Goal: Find specific page/section: Find specific page/section

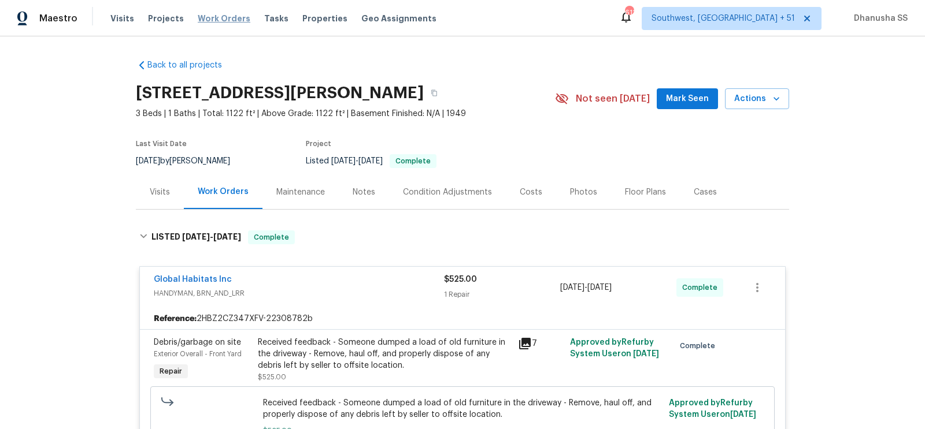
click at [203, 17] on span "Work Orders" at bounding box center [224, 19] width 53 height 12
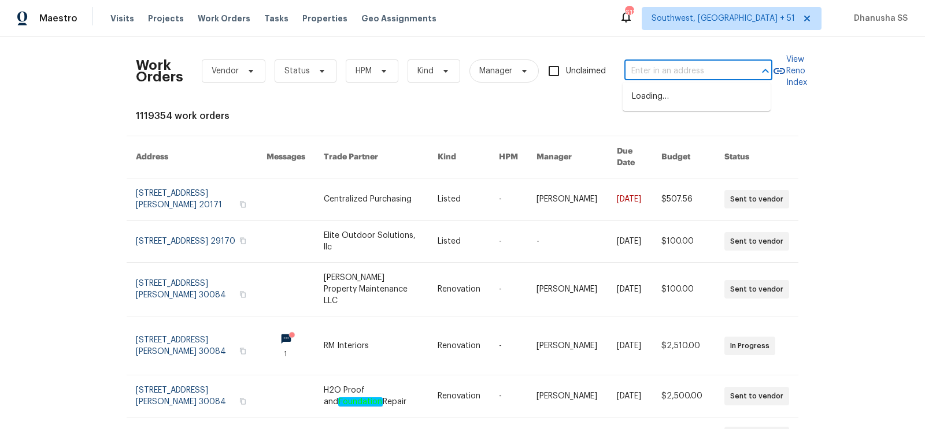
click at [662, 64] on input "text" at bounding box center [682, 71] width 116 height 18
paste input "[STREET_ADDRESS]"
type input "[STREET_ADDRESS]"
click at [674, 91] on li "[STREET_ADDRESS]" at bounding box center [697, 96] width 148 height 19
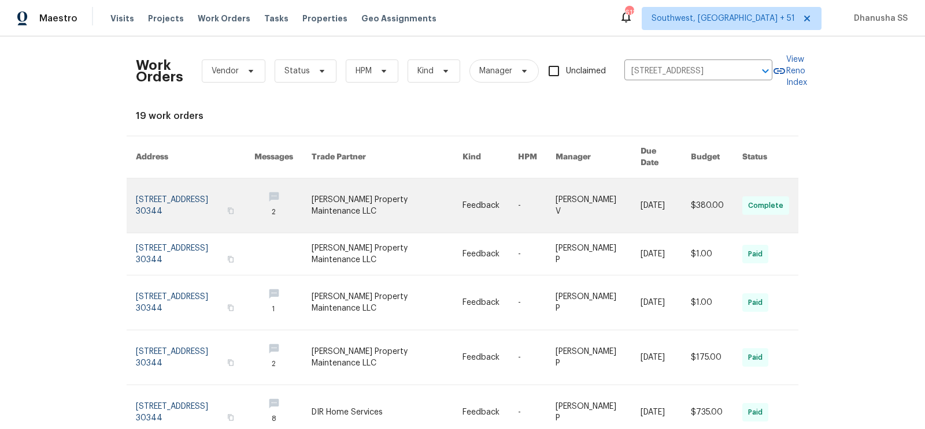
click at [369, 198] on link at bounding box center [387, 206] width 151 height 54
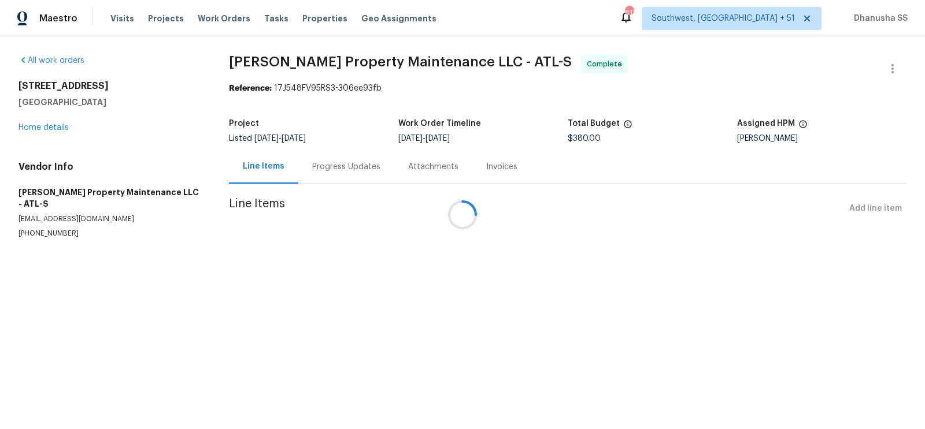
click at [28, 124] on div at bounding box center [462, 214] width 925 height 429
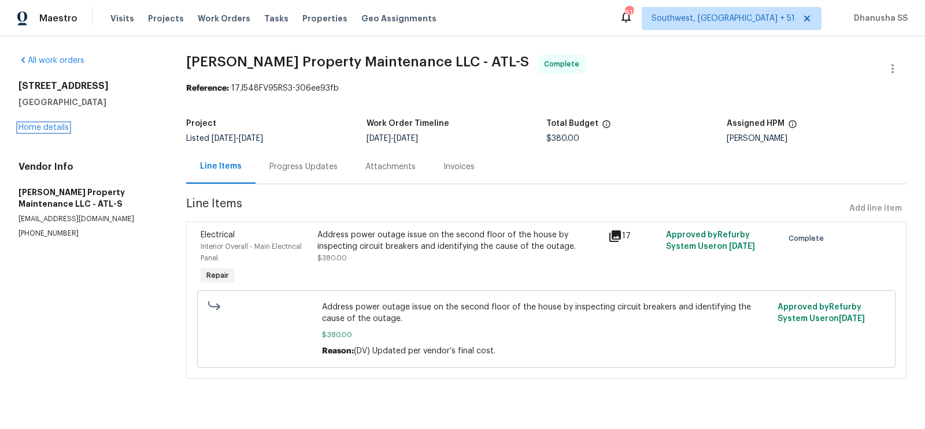
click at [28, 124] on link "Home details" at bounding box center [43, 128] width 50 height 8
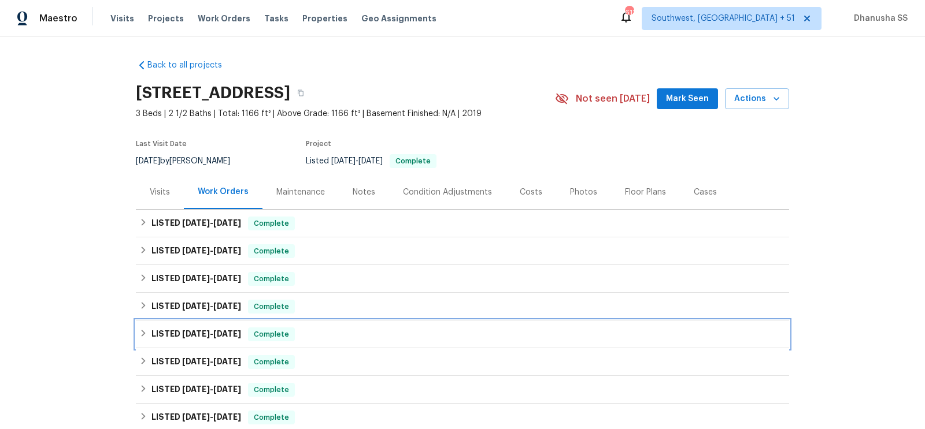
click at [346, 328] on div "LISTED [DATE] - [DATE] Complete" at bounding box center [462, 335] width 646 height 14
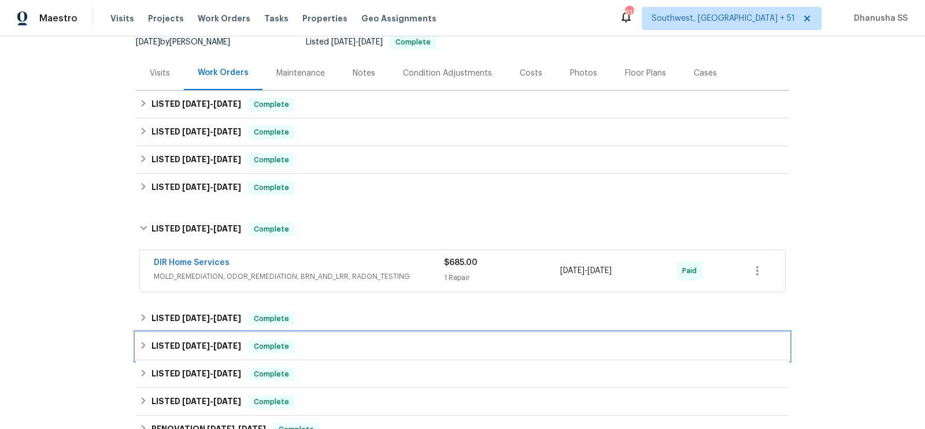
click at [343, 336] on div "LISTED [DATE] - [DATE] Complete" at bounding box center [462, 347] width 653 height 28
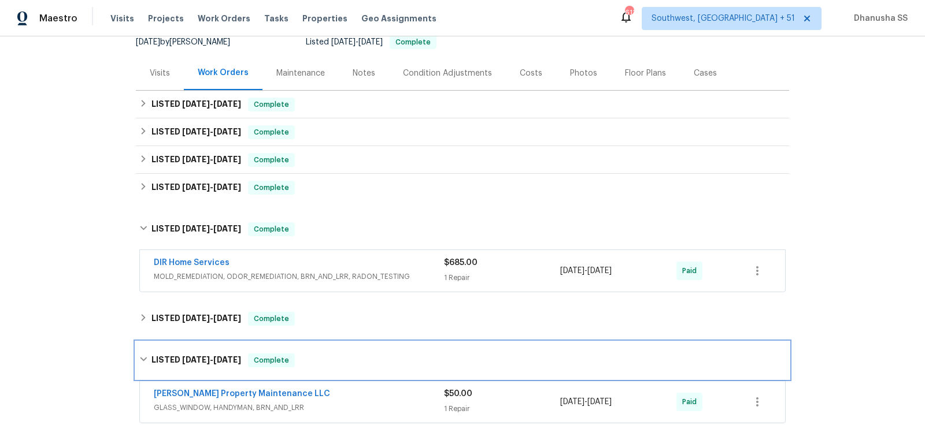
scroll to position [250, 0]
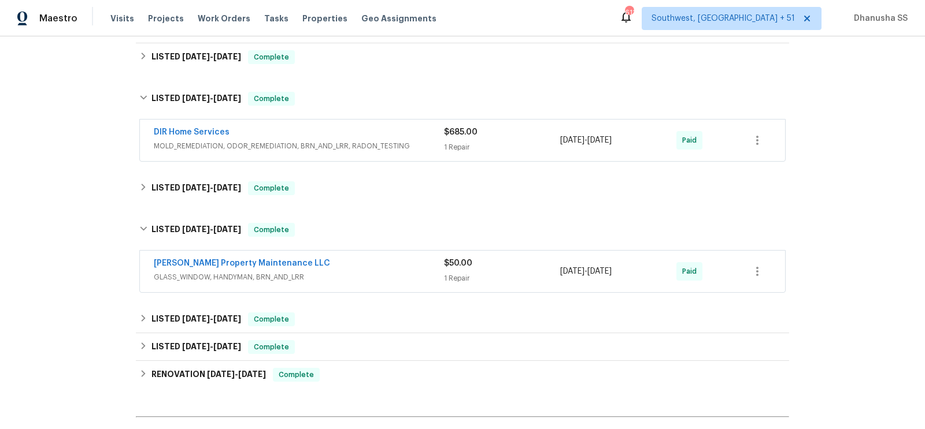
click at [376, 281] on span "GLASS_WINDOW, HANDYMAN, BRN_AND_LRR" at bounding box center [299, 278] width 290 height 12
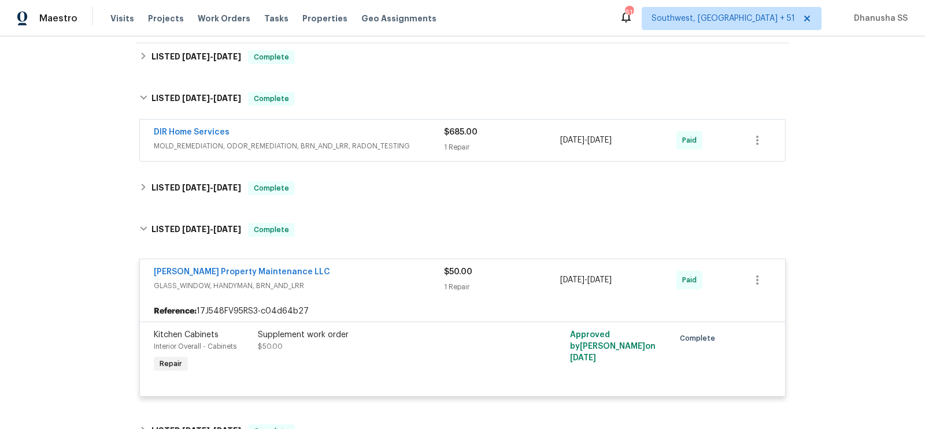
scroll to position [249, 0]
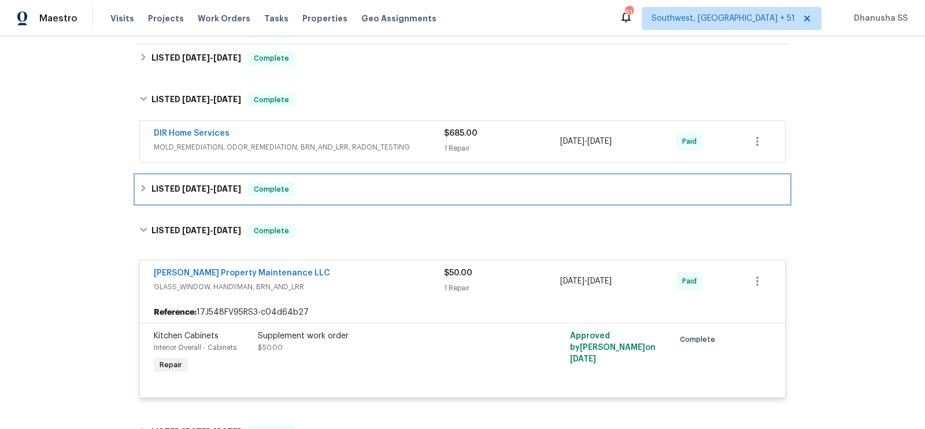
click at [319, 191] on div "LISTED [DATE] - [DATE] Complete" at bounding box center [462, 190] width 646 height 14
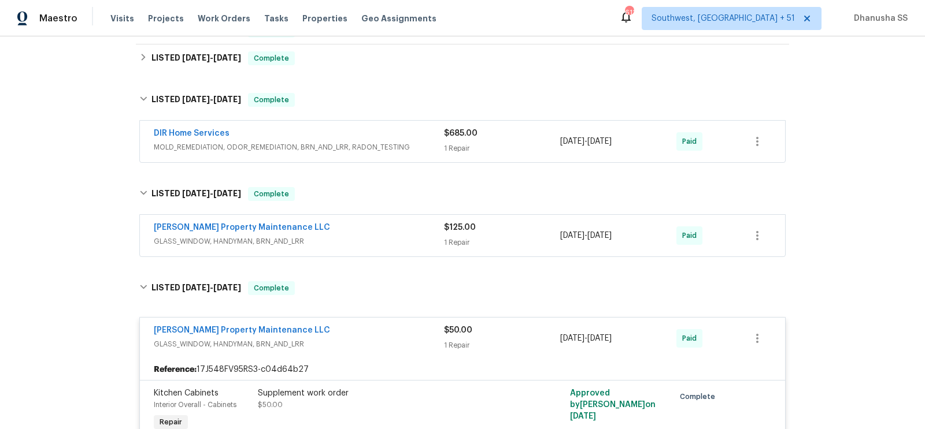
click at [331, 236] on span "GLASS_WINDOW, HANDYMAN, BRN_AND_LRR" at bounding box center [299, 242] width 290 height 12
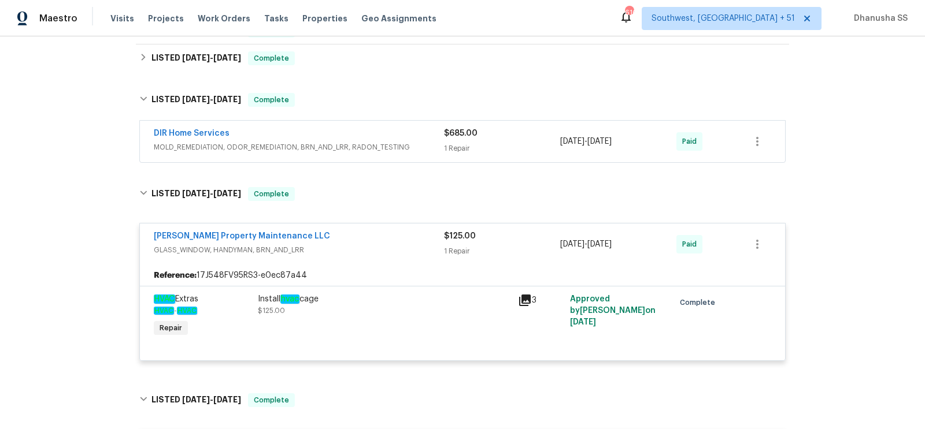
scroll to position [208, 0]
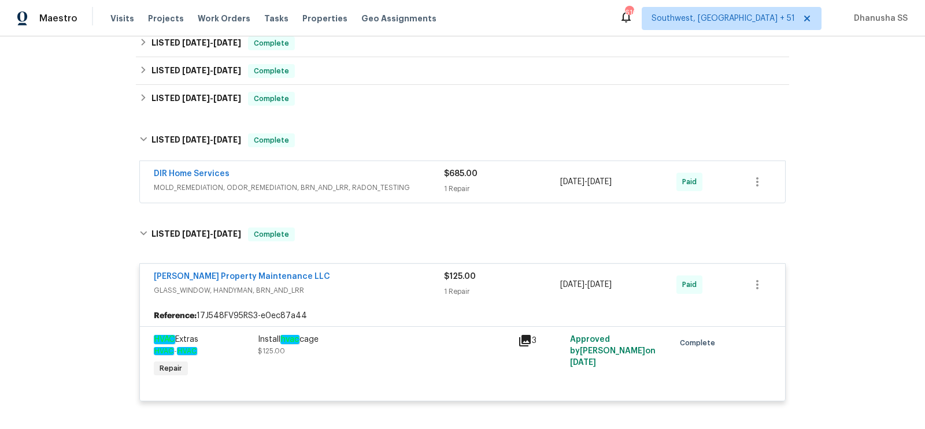
click at [397, 183] on span "MOLD_REMEDIATION, ODOR_REMEDIATION, BRN_AND_LRR, RADON_TESTING" at bounding box center [299, 188] width 290 height 12
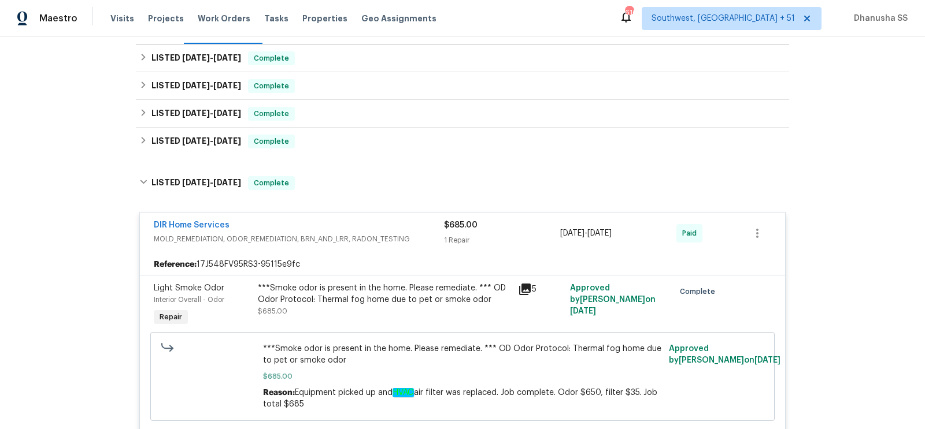
scroll to position [165, 0]
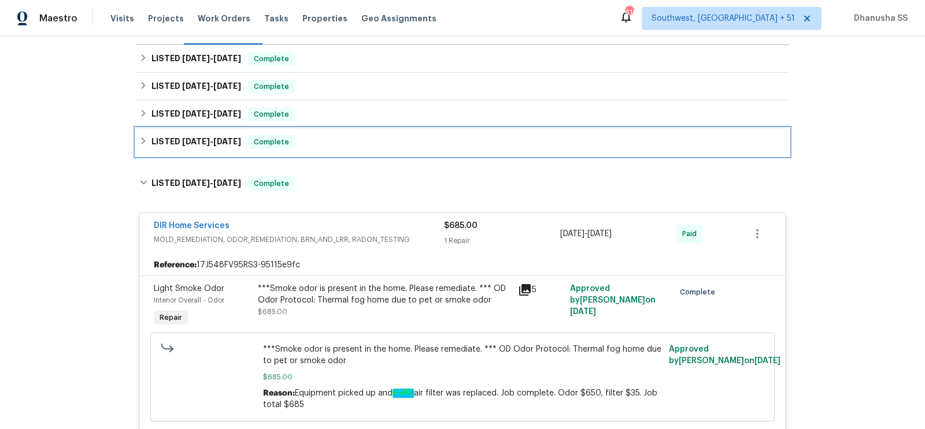
click at [330, 150] on div "LISTED [DATE] - [DATE] Complete" at bounding box center [462, 142] width 653 height 28
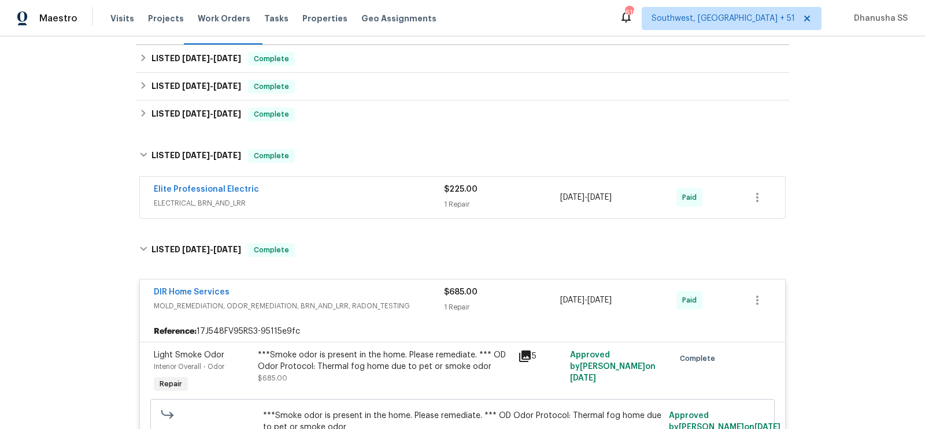
click at [370, 193] on div "Elite Professional Electric" at bounding box center [299, 191] width 290 height 14
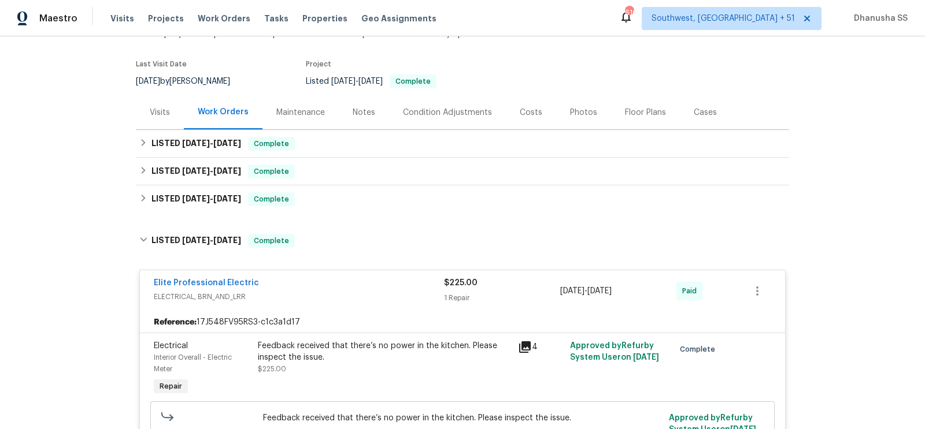
scroll to position [81, 0]
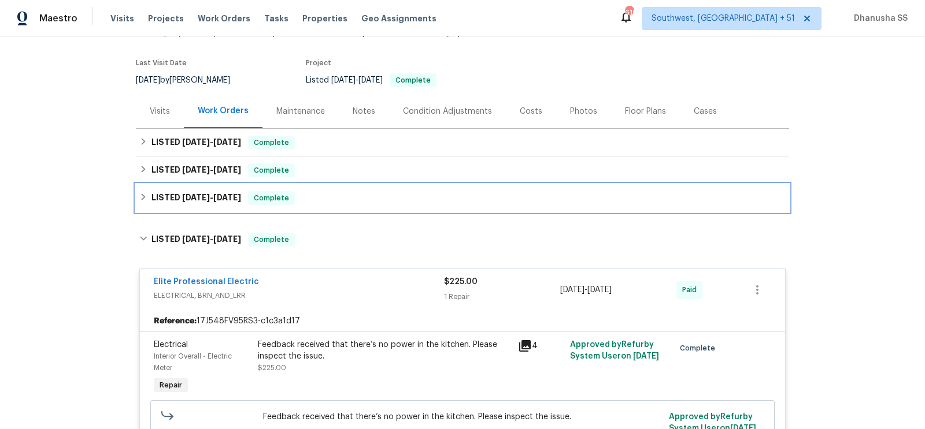
click at [350, 209] on div "LISTED [DATE] - [DATE] Complete" at bounding box center [462, 198] width 653 height 28
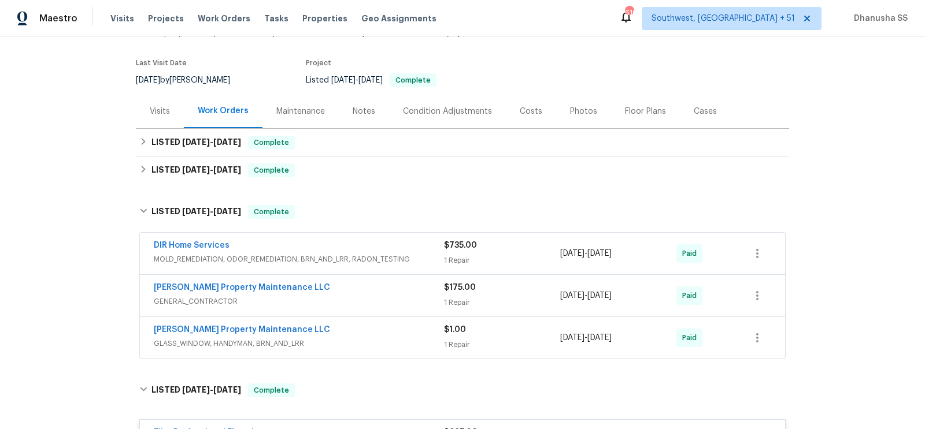
click at [384, 339] on span "GLASS_WINDOW, HANDYMAN, BRN_AND_LRR" at bounding box center [299, 344] width 290 height 12
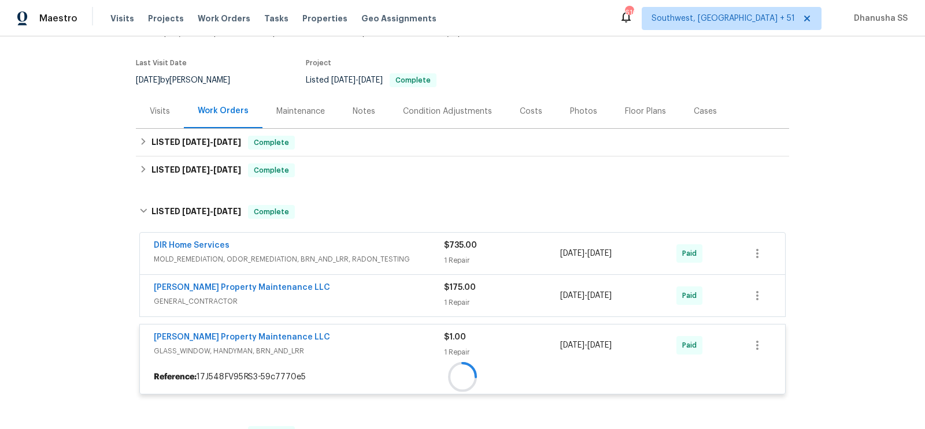
scroll to position [265, 0]
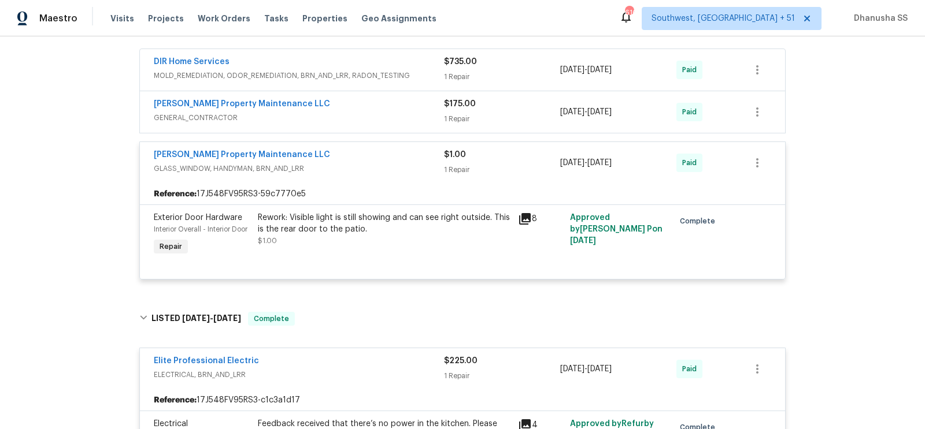
click at [398, 114] on span "GENERAL_CONTRACTOR" at bounding box center [299, 118] width 290 height 12
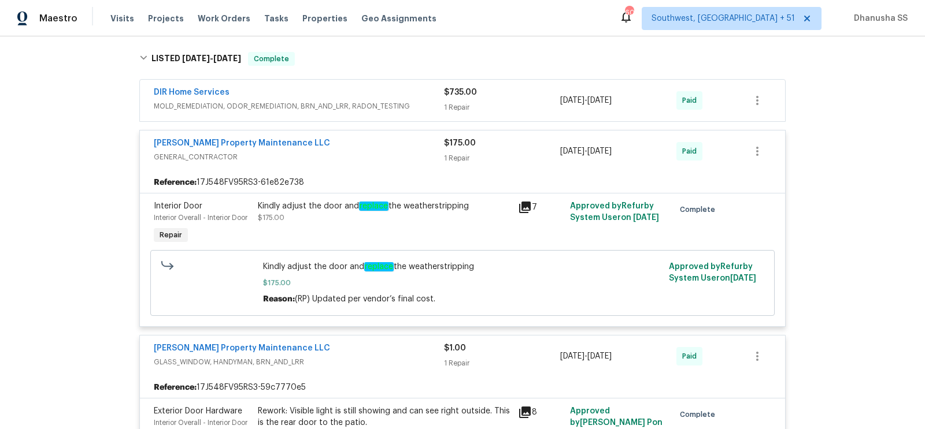
scroll to position [188, 0]
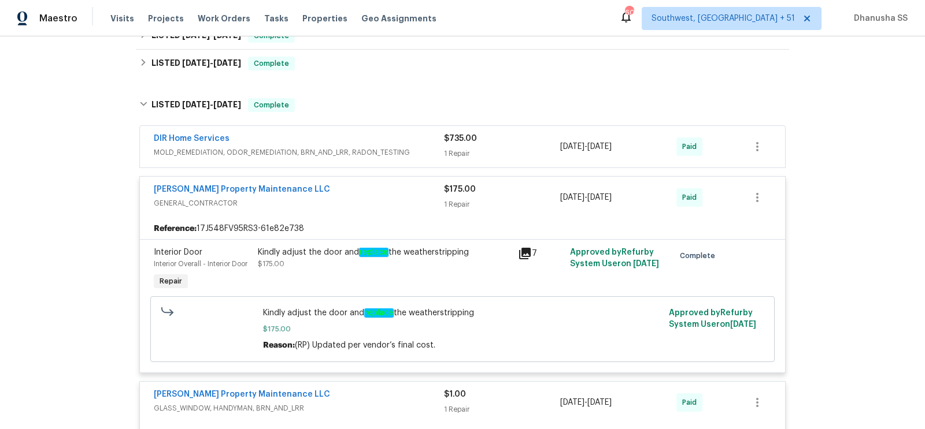
click at [412, 151] on span "MOLD_REMEDIATION, ODOR_REMEDIATION, BRN_AND_LRR, RADON_TESTING" at bounding box center [299, 153] width 290 height 12
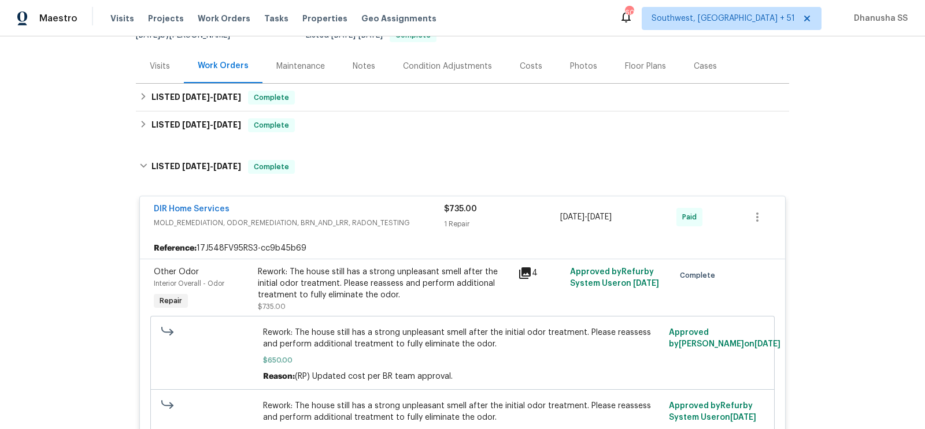
scroll to position [111, 0]
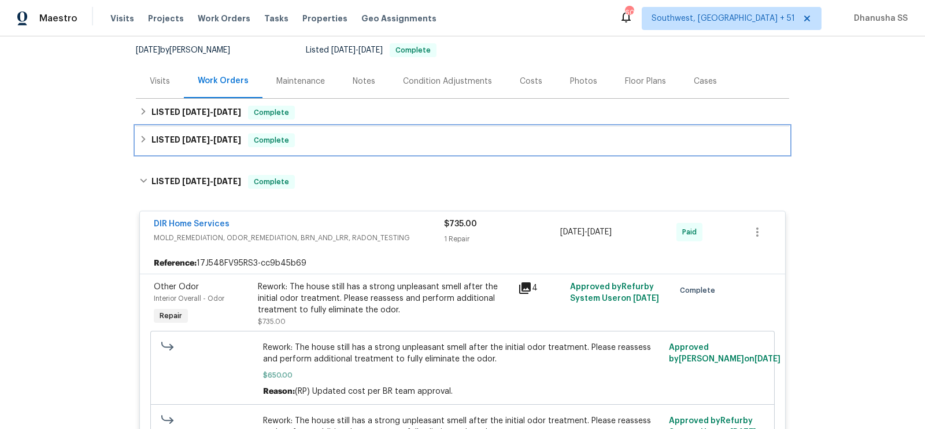
click at [371, 142] on div "LISTED [DATE] - [DATE] Complete" at bounding box center [462, 141] width 646 height 14
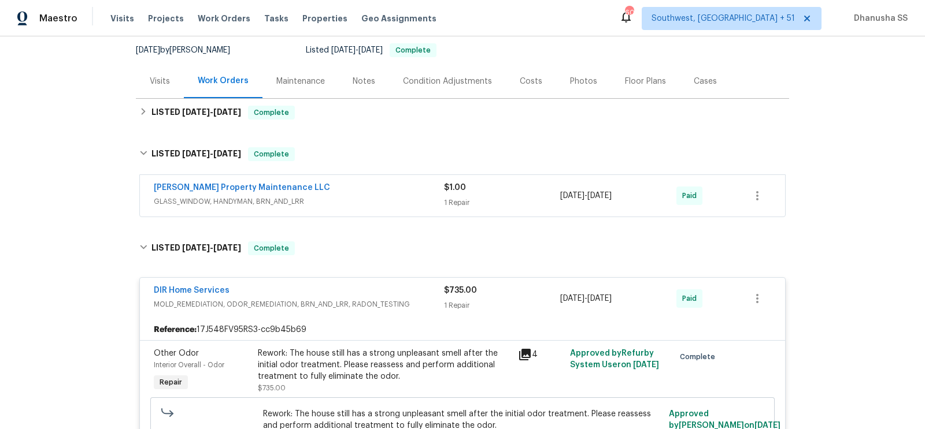
click at [388, 205] on span "GLASS_WINDOW, HANDYMAN, BRN_AND_LRR" at bounding box center [299, 202] width 290 height 12
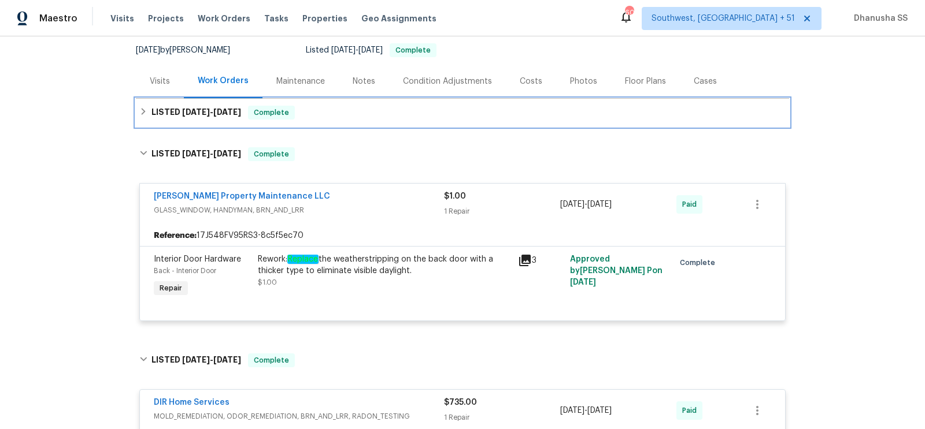
click at [353, 123] on div "LISTED [DATE] - [DATE] Complete" at bounding box center [462, 113] width 653 height 28
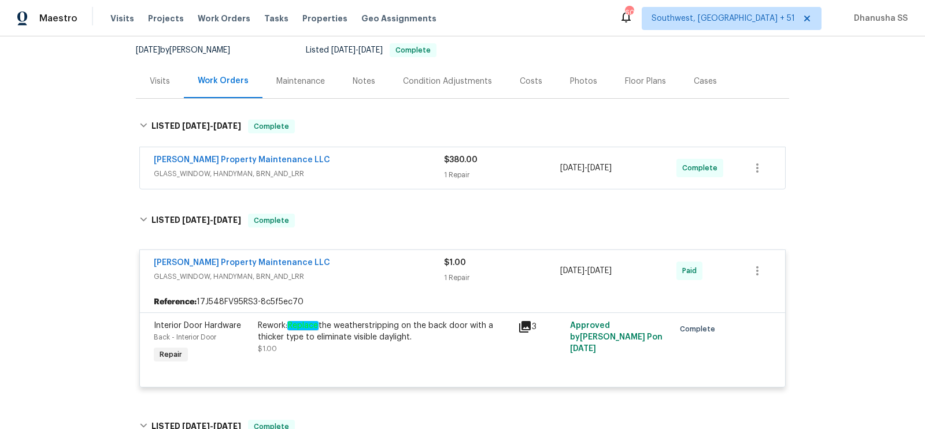
click at [379, 171] on span "GLASS_WINDOW, HANDYMAN, BRN_AND_LRR" at bounding box center [299, 174] width 290 height 12
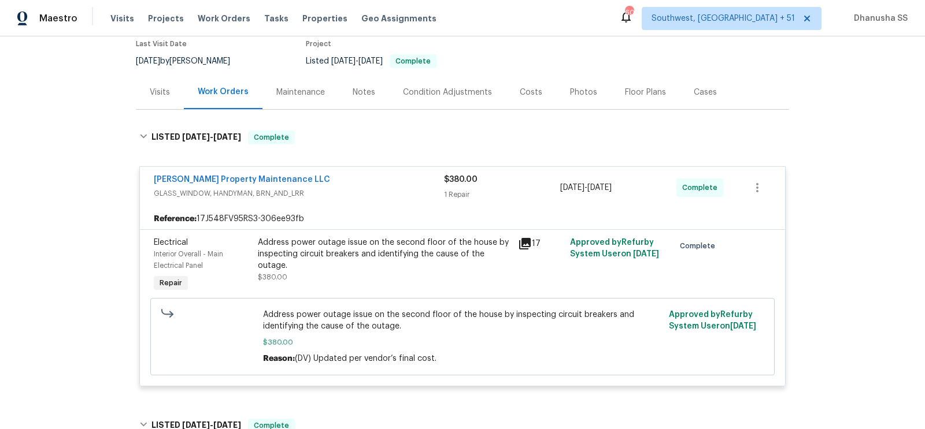
scroll to position [0, 0]
